Goal: Information Seeking & Learning: Learn about a topic

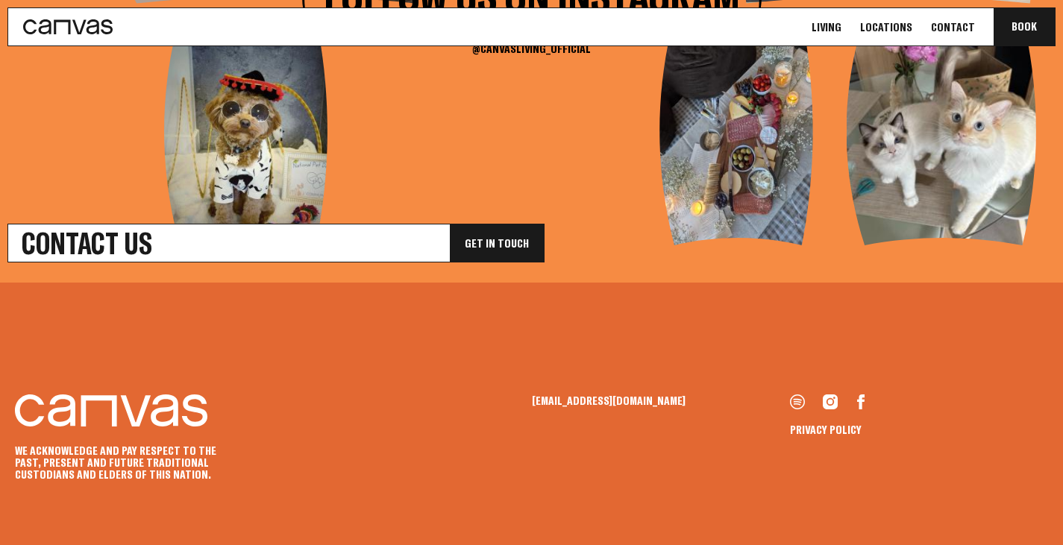
click at [837, 27] on link "Living" at bounding box center [826, 27] width 39 height 16
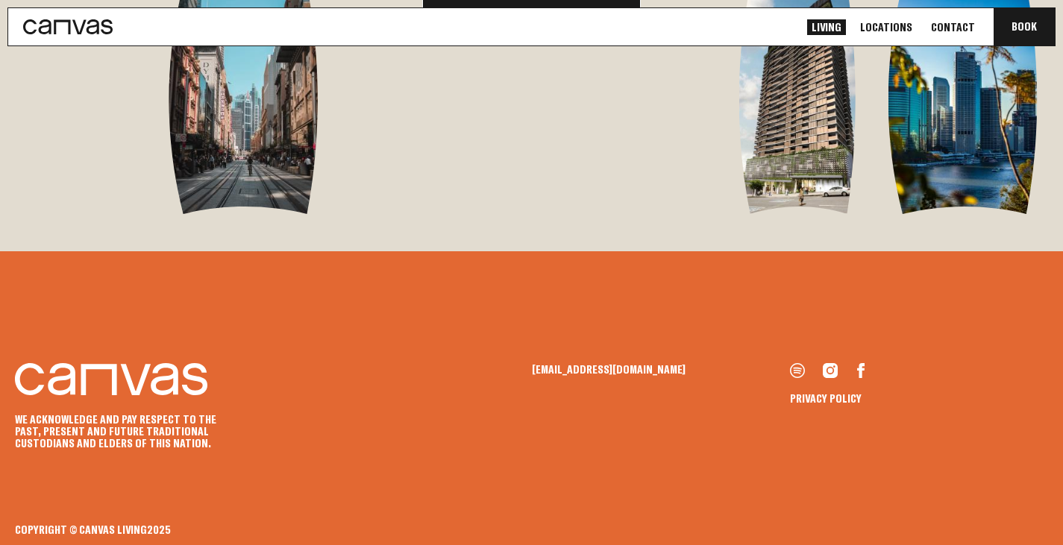
click at [542, 37] on link "See Locations" at bounding box center [531, 17] width 219 height 39
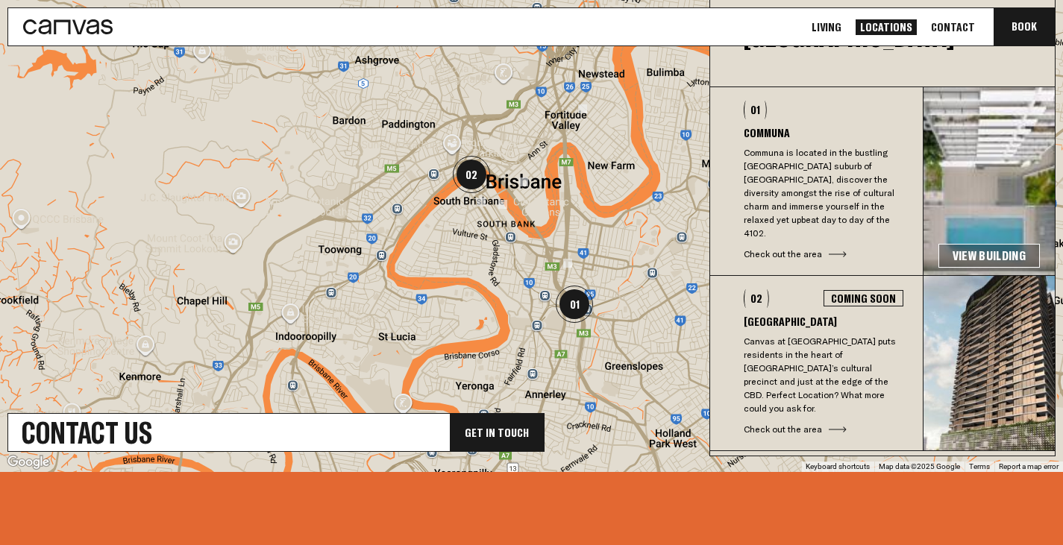
click at [973, 244] on link "View Building" at bounding box center [988, 256] width 101 height 24
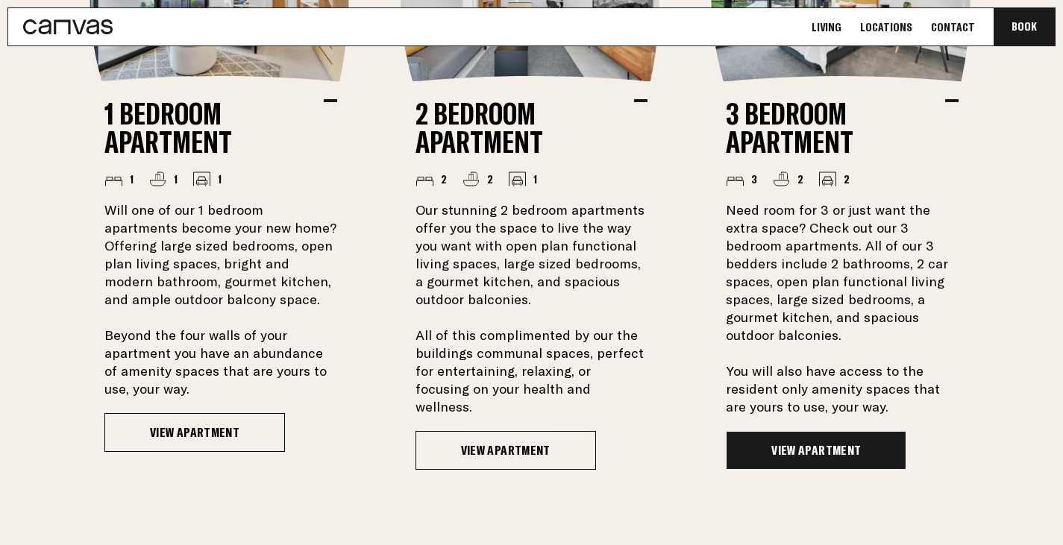
click at [881, 450] on link "View Apartment" at bounding box center [816, 450] width 180 height 39
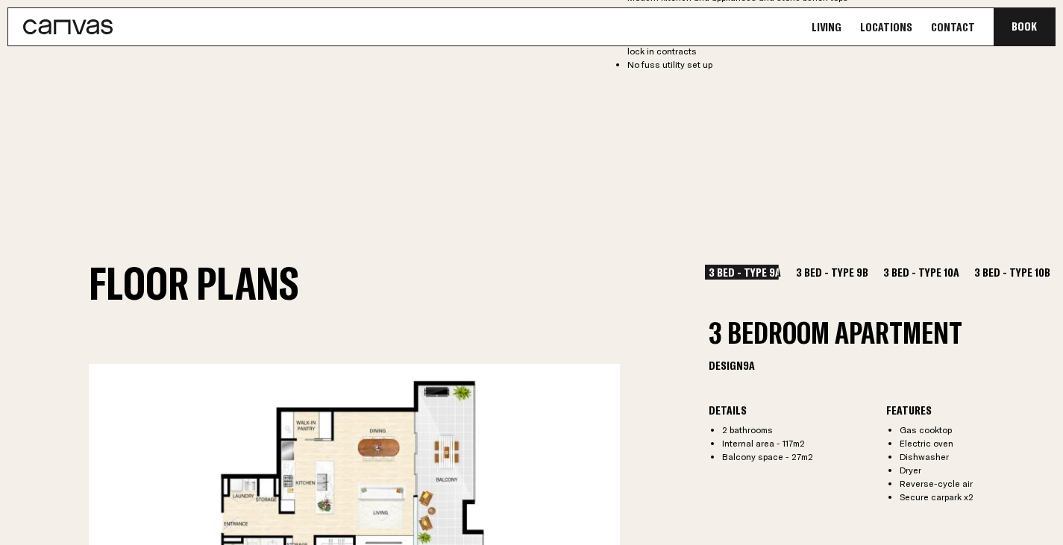
click at [828, 272] on button "3 Bed - Type 9B" at bounding box center [832, 272] width 80 height 15
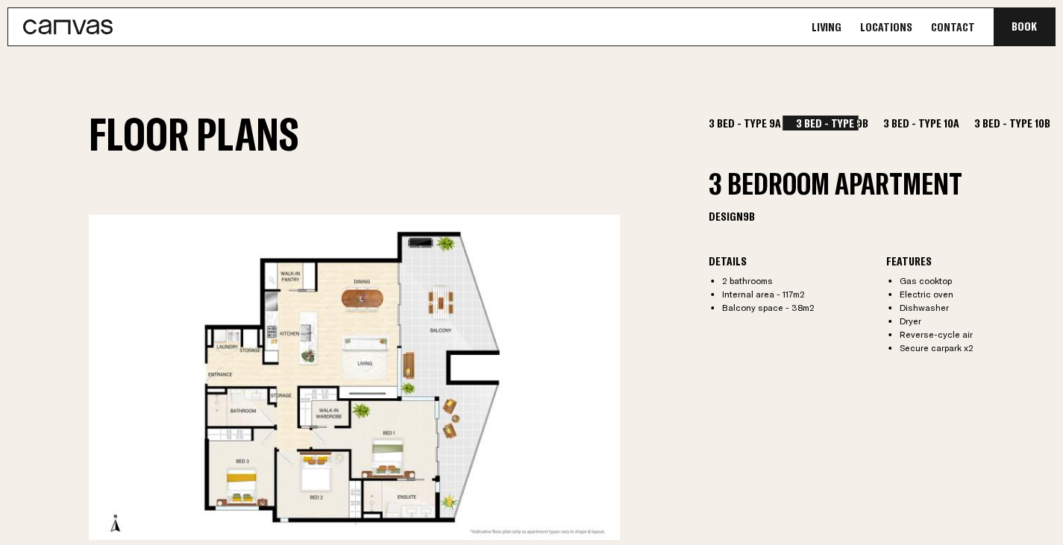
click at [902, 125] on button "3 Bed - Type 10A" at bounding box center [921, 123] width 84 height 15
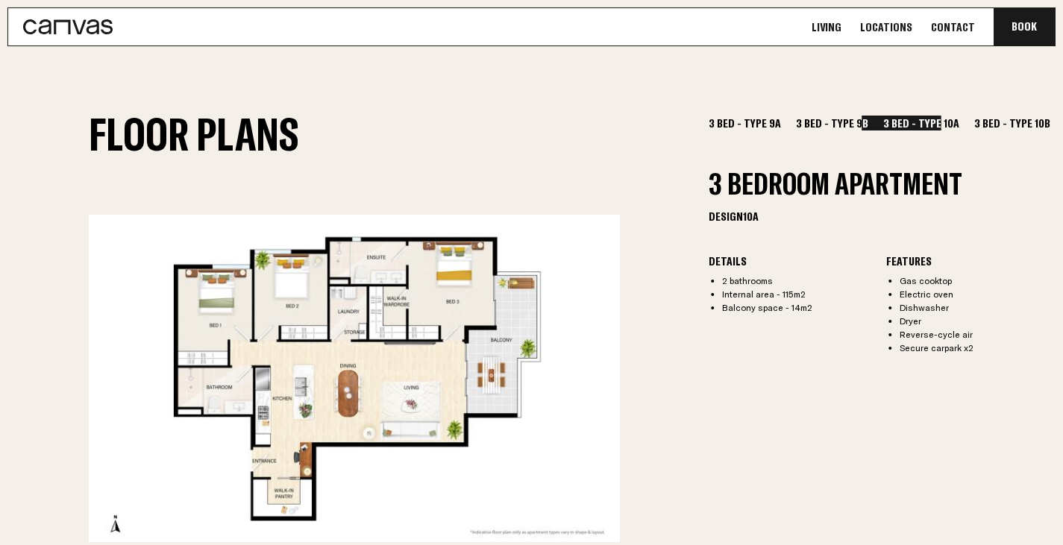
click at [982, 122] on button "3 Bed - Type 10B" at bounding box center [1012, 123] width 84 height 15
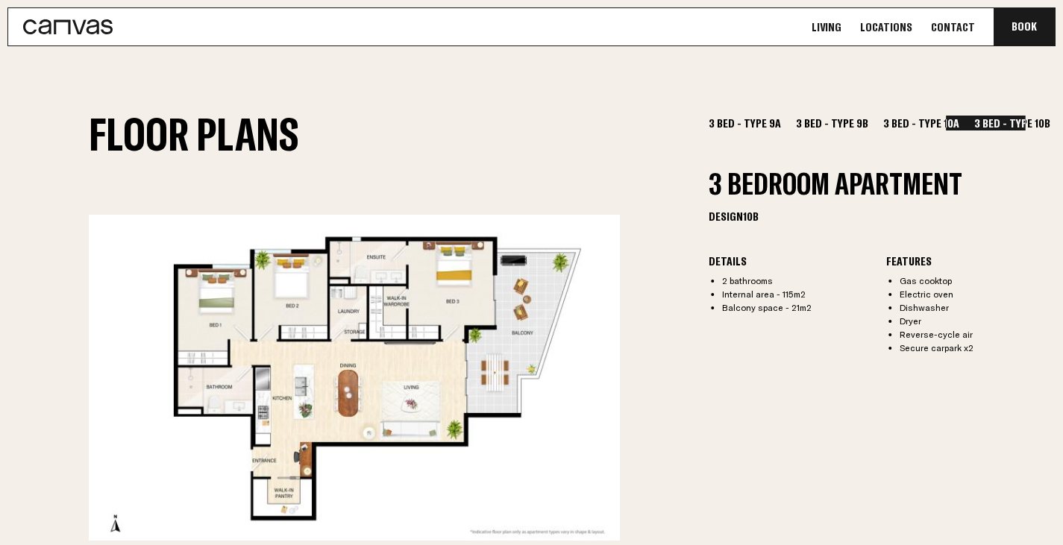
click at [917, 119] on button "3 Bed - Type 10A" at bounding box center [921, 123] width 84 height 15
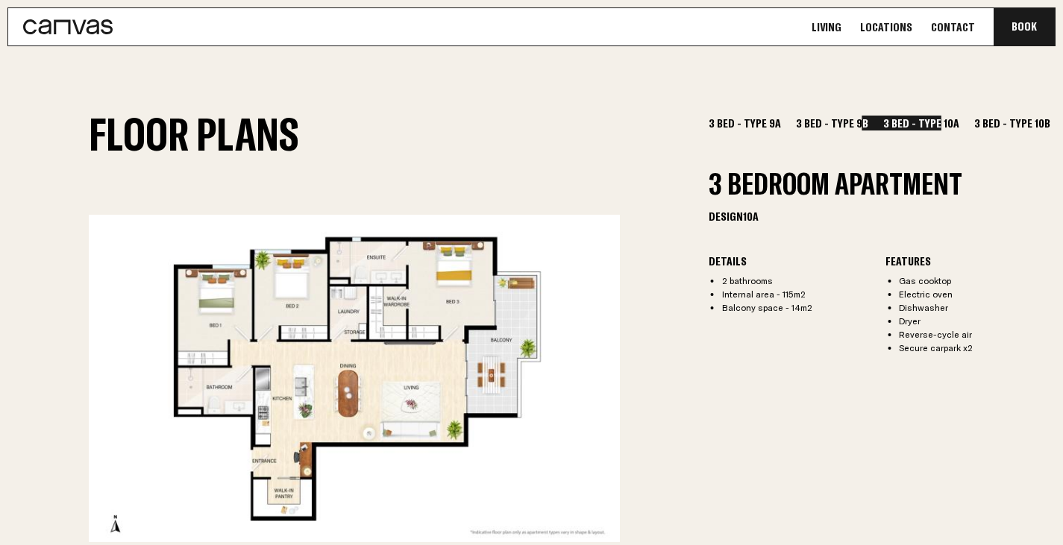
click at [970, 120] on button "3 Bed - Type 10B" at bounding box center [1012, 123] width 84 height 15
